Goal: Task Accomplishment & Management: Manage account settings

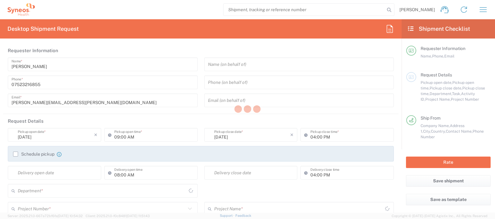
type input "8350"
type input "[GEOGRAPHIC_DATA]"
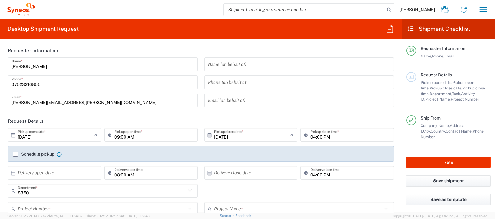
type input "[GEOGRAPHIC_DATA]"
type input "Syneos Health UK Limited"
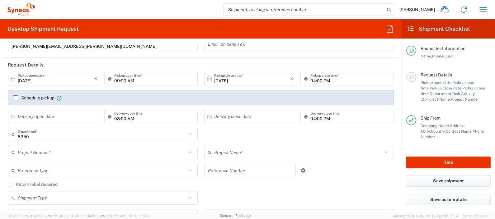
scroll to position [58, 0]
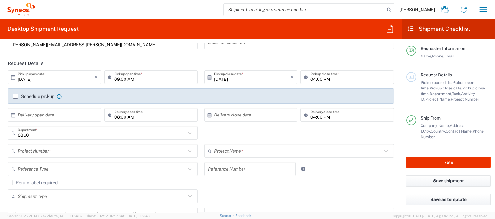
click at [64, 148] on input "text" at bounding box center [102, 151] width 168 height 11
click at [50, 151] on input "text" at bounding box center [102, 151] width 168 height 11
click at [23, 150] on input "text" at bounding box center [102, 151] width 168 height 11
click at [44, 150] on input "text" at bounding box center [102, 151] width 168 height 11
click at [225, 149] on input "text" at bounding box center [298, 151] width 168 height 11
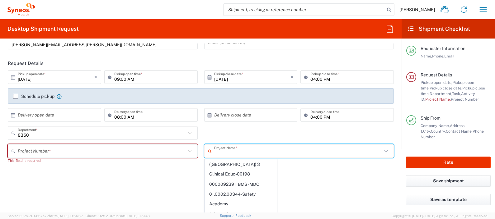
click at [163, 154] on input "text" at bounding box center [102, 151] width 168 height 11
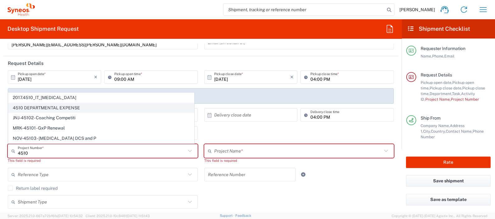
click at [104, 110] on span "4510 DEPARTMENTAL EXPENSE" at bounding box center [100, 108] width 185 height 10
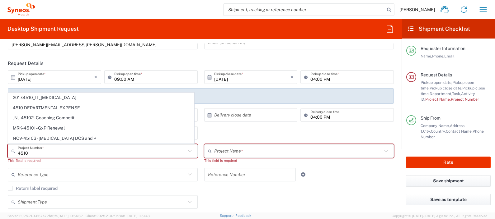
type input "4510 DEPARTMENTAL EXPENSE"
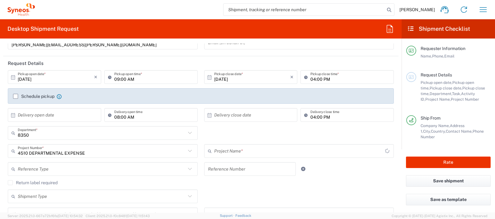
type input "4510 DEPARTMENTAL EXPENSE"
click at [86, 12] on div "Julie Ryan Home Shipment estimator Shipment tracking Desktop shipment request M…" at bounding box center [264, 9] width 458 height 15
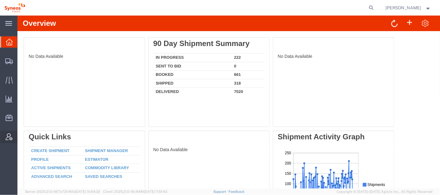
click at [21, 135] on span "Account Admin" at bounding box center [19, 137] width 4 height 12
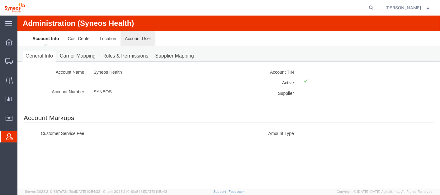
click at [141, 38] on link "Account User" at bounding box center [137, 38] width 35 height 15
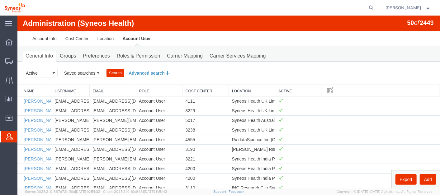
click at [153, 73] on button "Advanced search" at bounding box center [149, 73] width 51 height 11
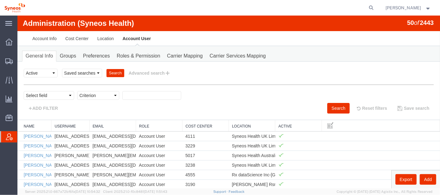
click at [238, 127] on link "Location" at bounding box center [251, 126] width 40 height 5
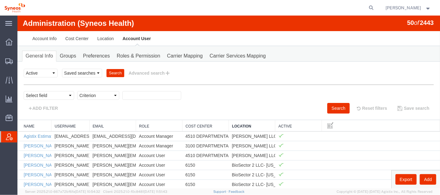
click at [238, 127] on link "Location" at bounding box center [251, 126] width 40 height 5
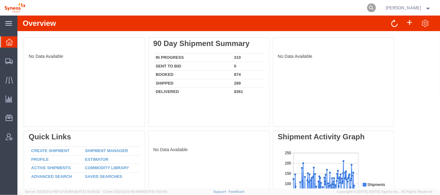
click at [375, 8] on icon at bounding box center [371, 7] width 9 height 9
paste input "57108236"
type input "57108236"
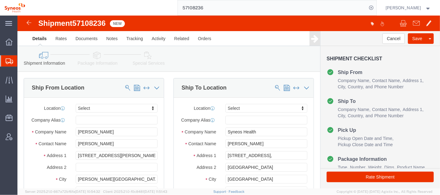
select select
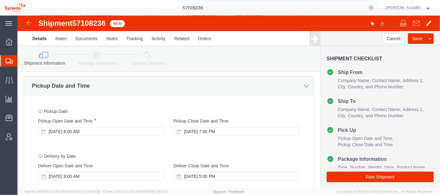
scroll to position [220, 0]
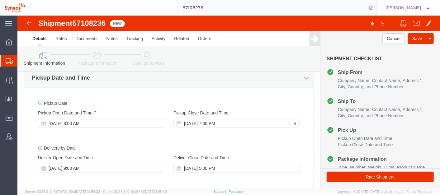
click div "Oct 15 2025 7:00 PM"
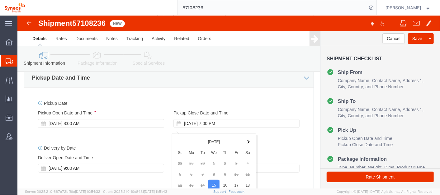
scroll to position [358, 0]
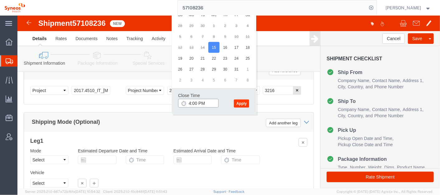
type input "4:00 PM"
click button "Apply"
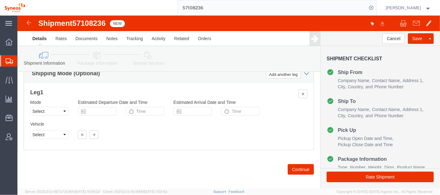
scroll to position [415, 0]
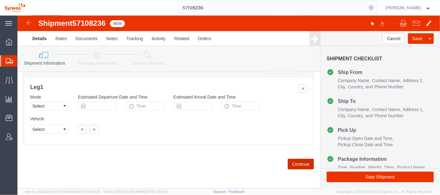
click button "Continue"
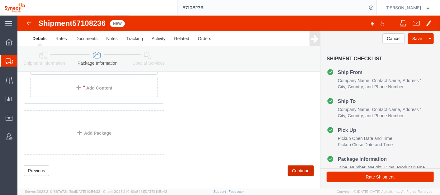
scroll to position [153, 0]
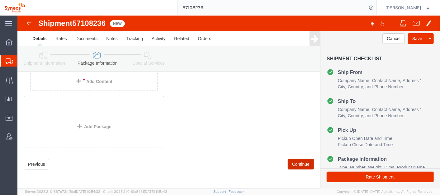
click button "Continue"
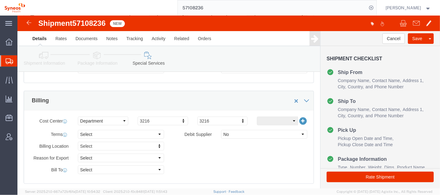
scroll to position [260, 0]
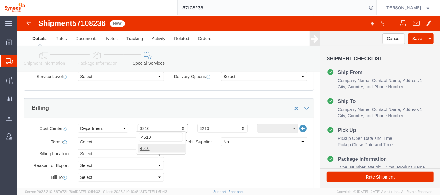
type input "4510"
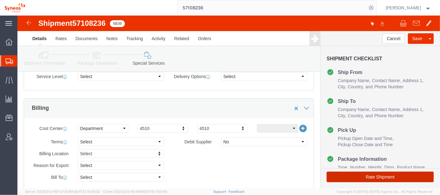
click button "Rate Shipment"
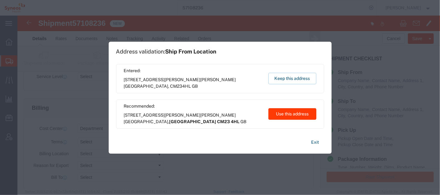
click at [290, 110] on button "Use this address" at bounding box center [292, 114] width 48 height 12
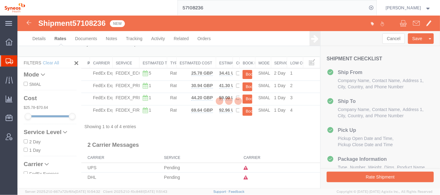
scroll to position [1, 0]
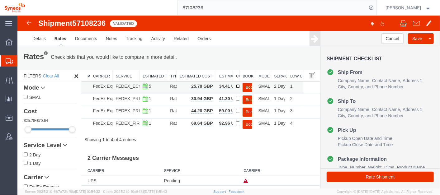
click at [236, 86] on input "checkbox" at bounding box center [238, 86] width 4 height 4
checkbox input "true"
click at [244, 86] on button "Book" at bounding box center [247, 87] width 10 height 9
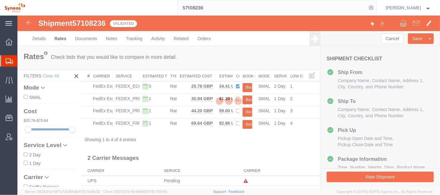
scroll to position [0, 0]
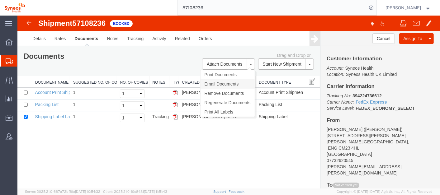
click at [238, 82] on link "Email Documents" at bounding box center [227, 83] width 54 height 9
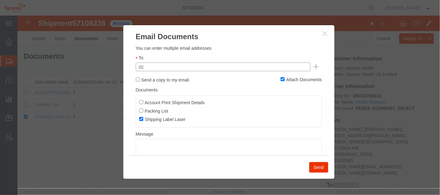
click at [191, 67] on input "text" at bounding box center [180, 67] width 73 height 8
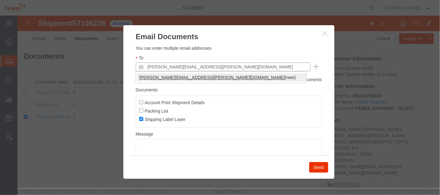
type input "julie.ryan@syneoshealth.com"
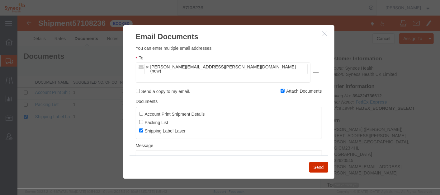
click at [315, 165] on button "Send" at bounding box center [318, 167] width 19 height 11
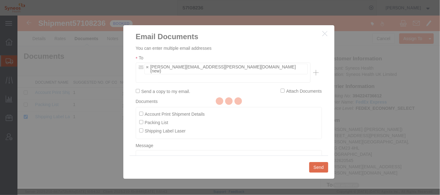
checkbox input "false"
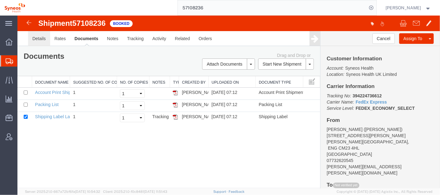
click at [33, 38] on link "Details" at bounding box center [39, 38] width 22 height 15
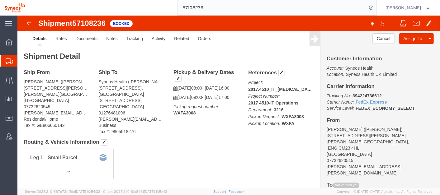
click b "394224736612"
copy b "394224736612"
click b "WXFA3008"
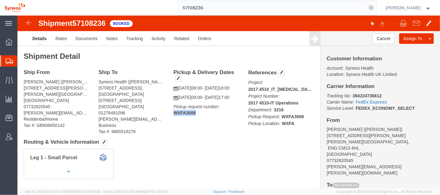
copy b "WXFA3008"
click div "Leg 1 - Small Parcel"
click ul "Details Rates Documents Notes Tracking Activity Related Orders"
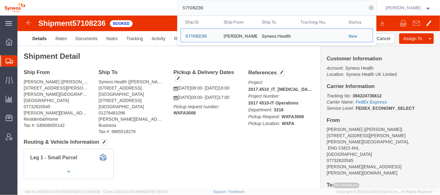
click at [222, 6] on input "57108236" at bounding box center [272, 7] width 189 height 15
paste input "096513"
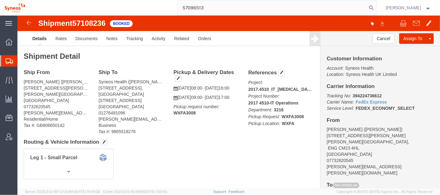
type input "57096513"
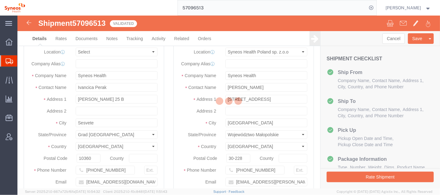
select select "48890"
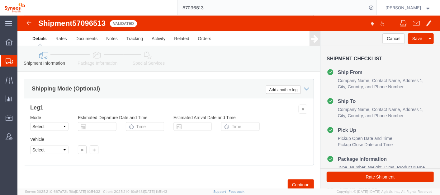
scroll to position [427, 0]
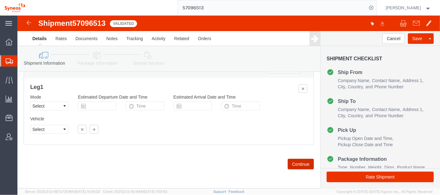
click button "Continue"
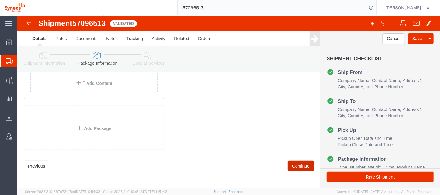
scroll to position [153, 0]
click button "Continue"
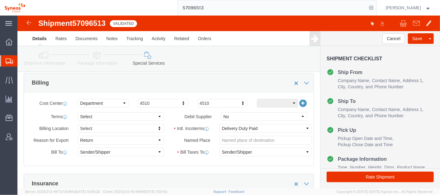
scroll to position [285, 0]
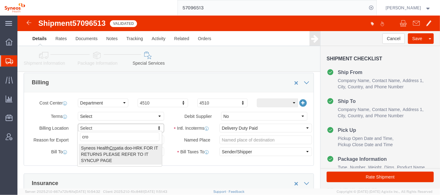
type input "cro"
select "51712"
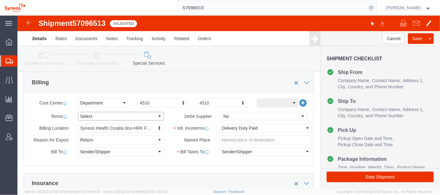
click select "Select Free of Charge Free of Cost NET 30 NET 45 NET 60 See Comment"
select select "FREE_OF_CHARGE"
click select "Select Free of Charge Free of Cost NET 30 NET 45 NET 60 See Comment"
click button "Rate Shipment"
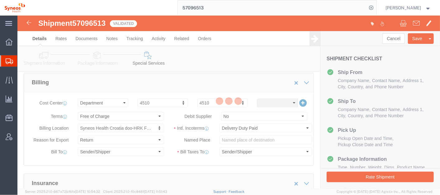
scroll to position [33, 0]
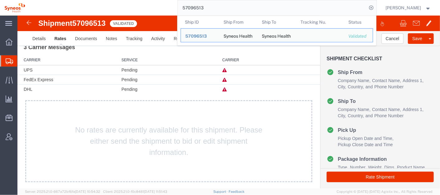
click at [203, 5] on input "57096513" at bounding box center [272, 7] width 189 height 15
click at [21, 137] on span "Account Admin" at bounding box center [19, 137] width 4 height 12
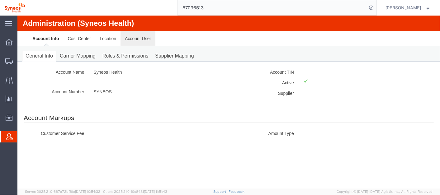
click at [141, 39] on link "Account User" at bounding box center [137, 38] width 35 height 15
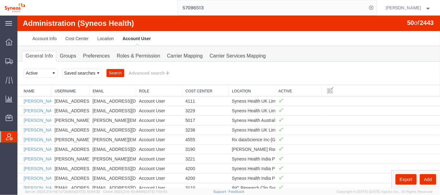
click at [234, 91] on link "Location" at bounding box center [251, 90] width 40 height 5
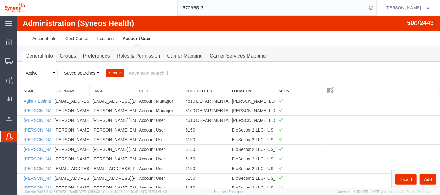
click at [234, 91] on link "Location" at bounding box center [251, 90] width 40 height 5
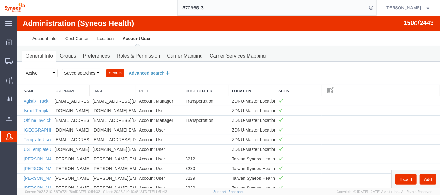
click at [142, 69] on button "Advanced search" at bounding box center [149, 73] width 51 height 11
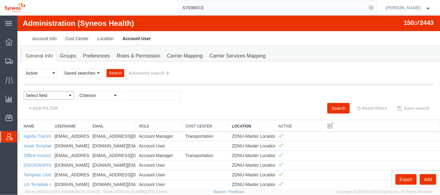
click at [57, 95] on select "Select field Cost Center Email Location Name Role Username" at bounding box center [48, 95] width 50 height 9
select select "locationName"
click at [23, 91] on select "Select field Cost Center Email Location Name Role Username" at bounding box center [48, 95] width 50 height 9
click at [99, 94] on select "Criterion contains does not contain is is blank is not blank starts with" at bounding box center [98, 95] width 42 height 9
select select "is"
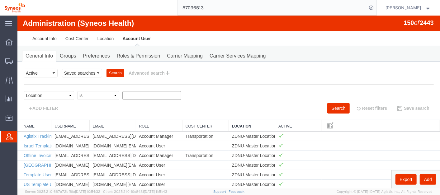
click at [77, 91] on select "Criterion contains does not contain is is blank is not blank starts with" at bounding box center [98, 95] width 42 height 9
type input "croatia"
click at [330, 108] on button "Search" at bounding box center [338, 108] width 22 height 11
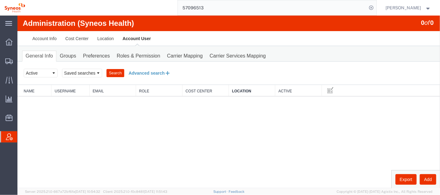
click at [148, 71] on button "Advanced search" at bounding box center [149, 73] width 51 height 11
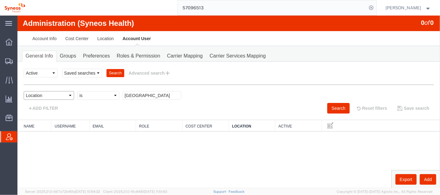
click at [70, 94] on select "Select field Cost Center Email Location Name Role Username" at bounding box center [48, 95] width 50 height 9
click at [103, 37] on link "Location" at bounding box center [105, 38] width 25 height 15
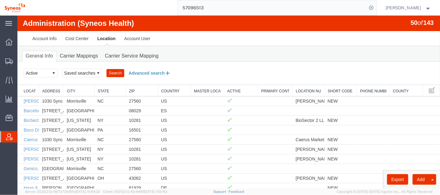
click at [146, 71] on button "Advanced search" at bounding box center [149, 73] width 51 height 11
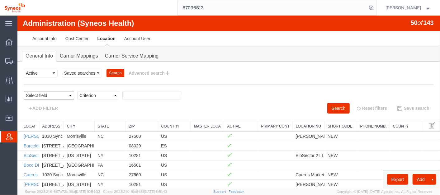
click at [64, 91] on select "Select field Address City Country County Location Name Location Num Master Loca…" at bounding box center [48, 95] width 50 height 9
select select "locationName"
click at [23, 91] on select "Select field Address City Country County Location Name Location Num Master Loca…" at bounding box center [48, 95] width 50 height 9
click at [67, 92] on select "Select field Address City Country County Location Name Location Num Master Loca…" at bounding box center [48, 95] width 50 height 9
select select "country"
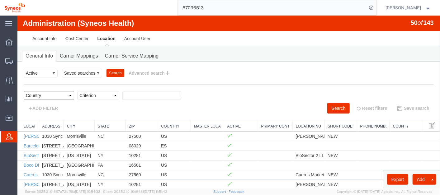
click at [23, 91] on select "Select field Address City Country County Location Name Location Num Master Loca…" at bounding box center [48, 95] width 50 height 9
select select
click at [112, 95] on select "Criterion in not in" at bounding box center [98, 95] width 42 height 9
select select "in"
click at [77, 91] on select "Criterion in not in" at bounding box center [98, 95] width 42 height 9
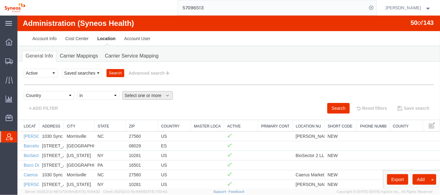
click at [151, 95] on span "Select one or more" at bounding box center [147, 95] width 46 height 6
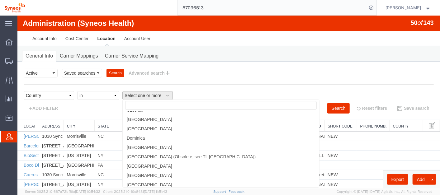
scroll to position [530, 0]
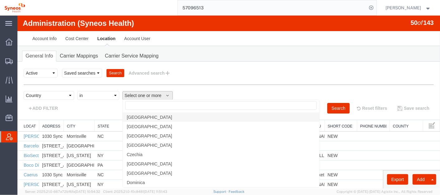
click at [193, 116] on link "Croatia" at bounding box center [220, 116] width 196 height 9
select select "HR"
click at [331, 107] on button "Search" at bounding box center [338, 108] width 22 height 11
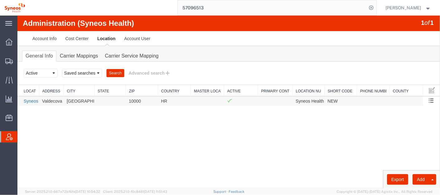
click at [29, 98] on link "Syneos Health Croatia doo-HRK FOR IT RETURNS PLEASE REFER TO IT SYNCUP PAGE" at bounding box center [112, 100] width 179 height 5
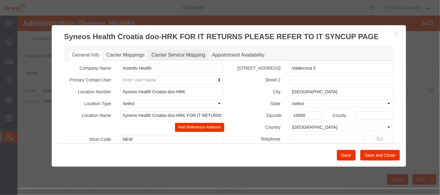
click at [187, 55] on link "Carrier Service Mapping" at bounding box center [177, 54] width 61 height 11
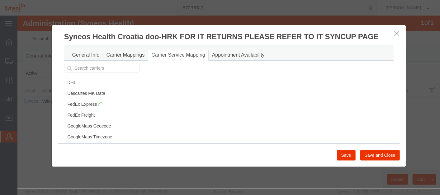
click at [396, 34] on icon "button" at bounding box center [396, 32] width 5 height 5
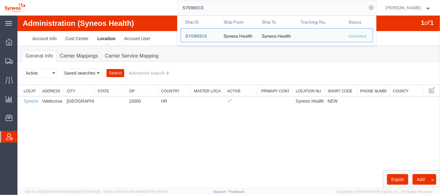
click at [220, 6] on input "57096513" at bounding box center [272, 7] width 189 height 15
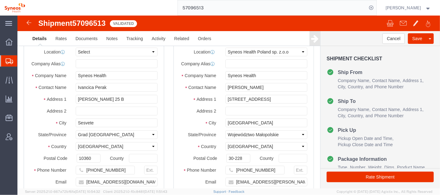
select select "48890"
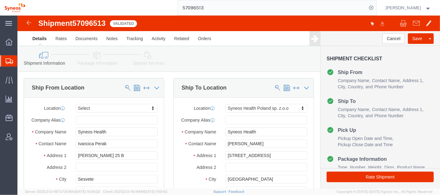
click at [241, 10] on input "57096513" at bounding box center [272, 7] width 189 height 15
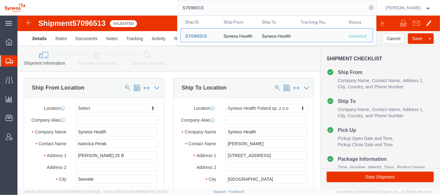
click at [241, 10] on input "57096513" at bounding box center [272, 7] width 189 height 15
paste input "394224736612"
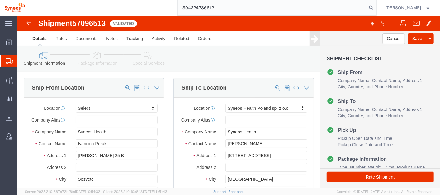
type input "394224736612"
